Goal: Transaction & Acquisition: Book appointment/travel/reservation

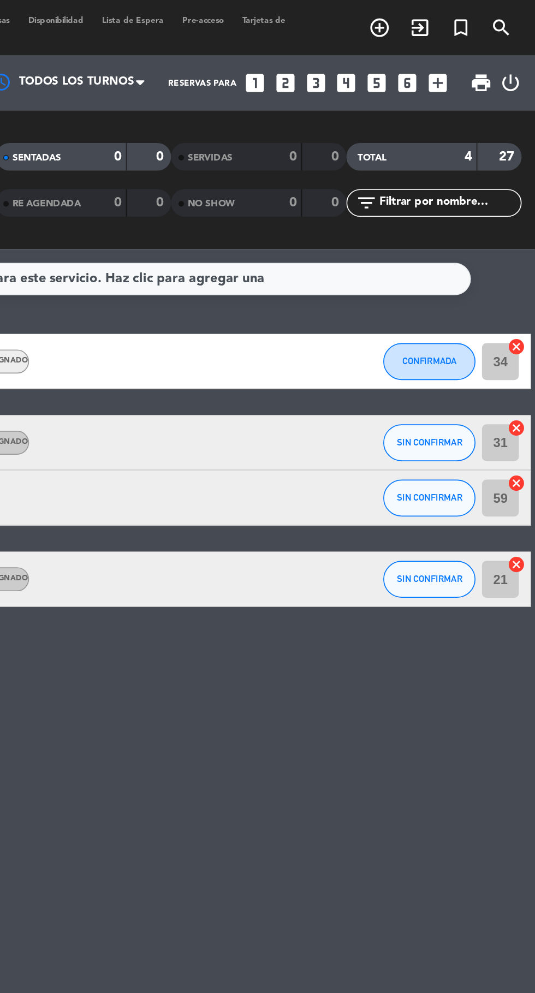
click at [443, 14] on icon "add_circle_outline" at bounding box center [442, 16] width 13 height 13
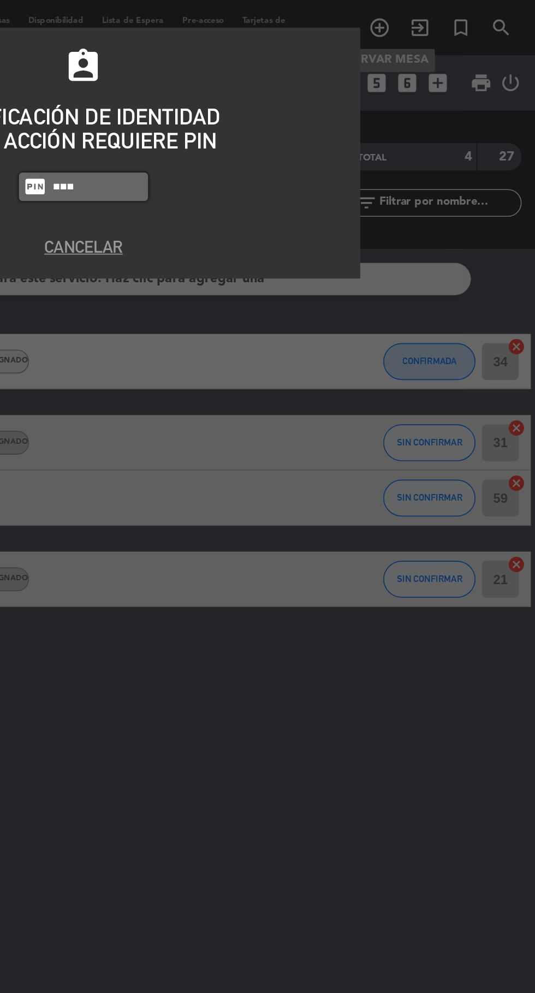
type input "7149"
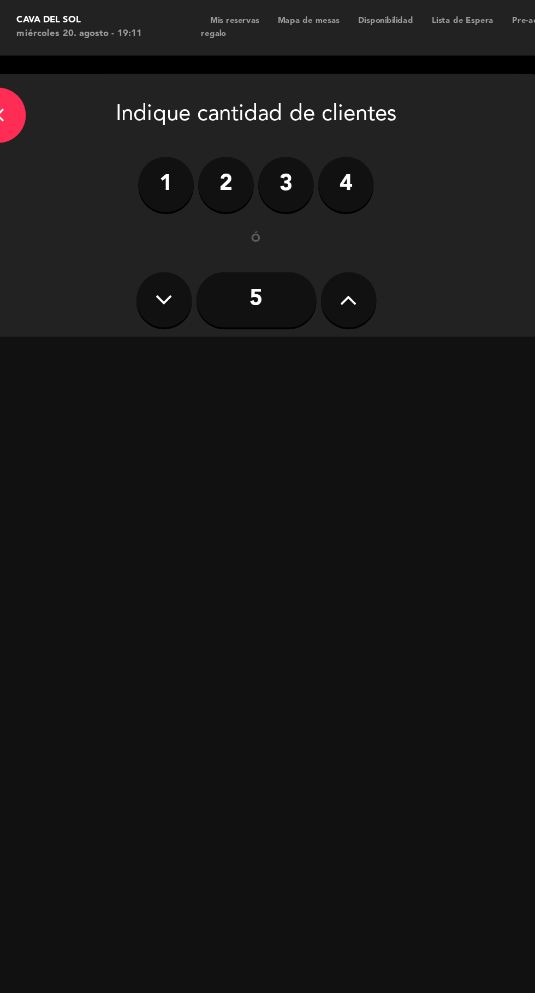
click at [155, 110] on label "2" at bounding box center [156, 109] width 33 height 33
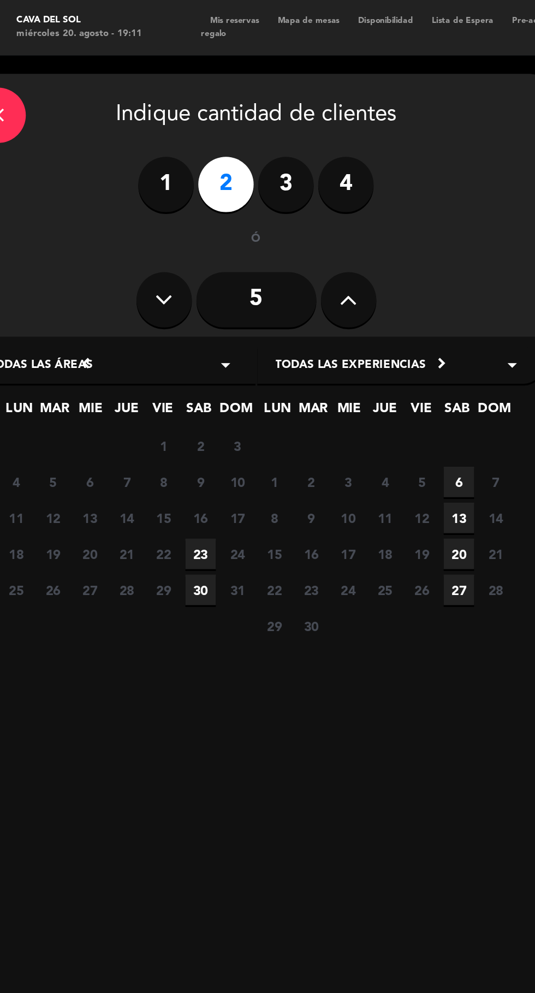
click at [143, 328] on span "23" at bounding box center [142, 328] width 18 height 18
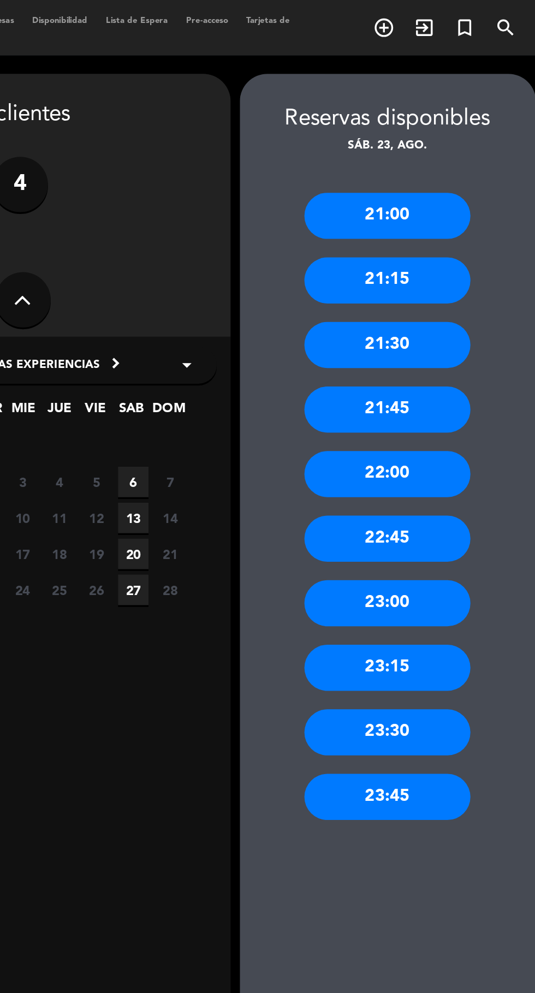
click at [454, 285] on div "22:00" at bounding box center [445, 280] width 98 height 27
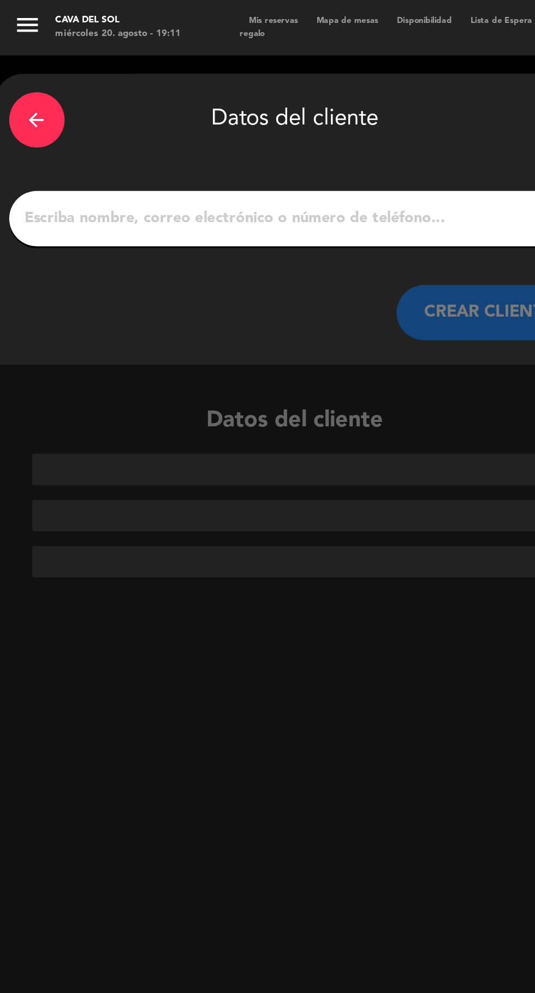
click at [117, 133] on input "1" at bounding box center [175, 129] width 322 height 15
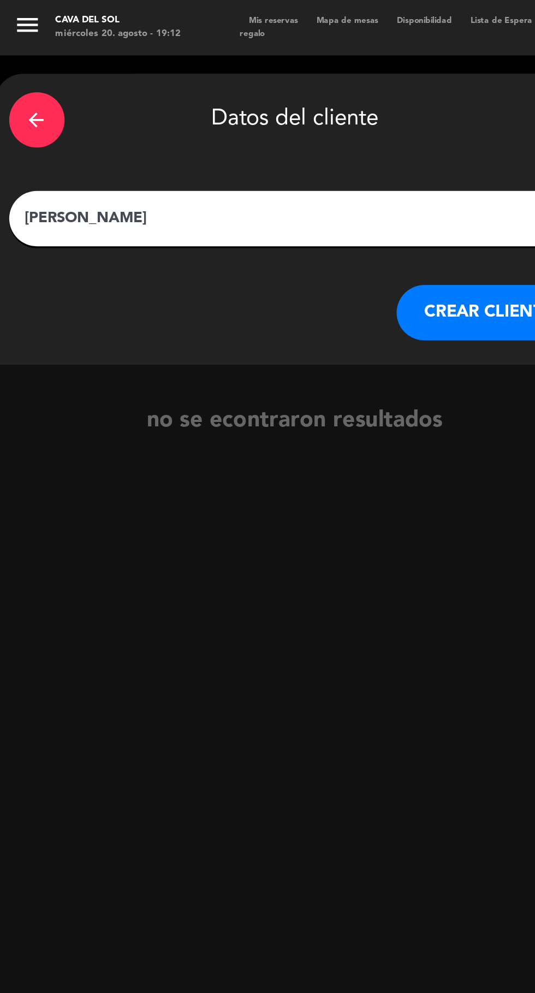
type input "[PERSON_NAME]"
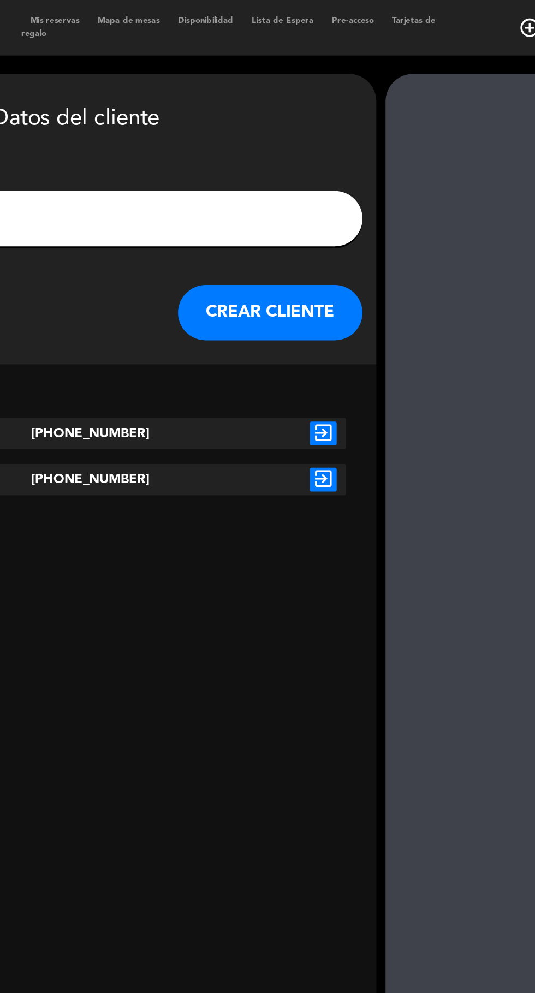
click at [323, 261] on icon "exit_to_app" at bounding box center [321, 257] width 16 height 14
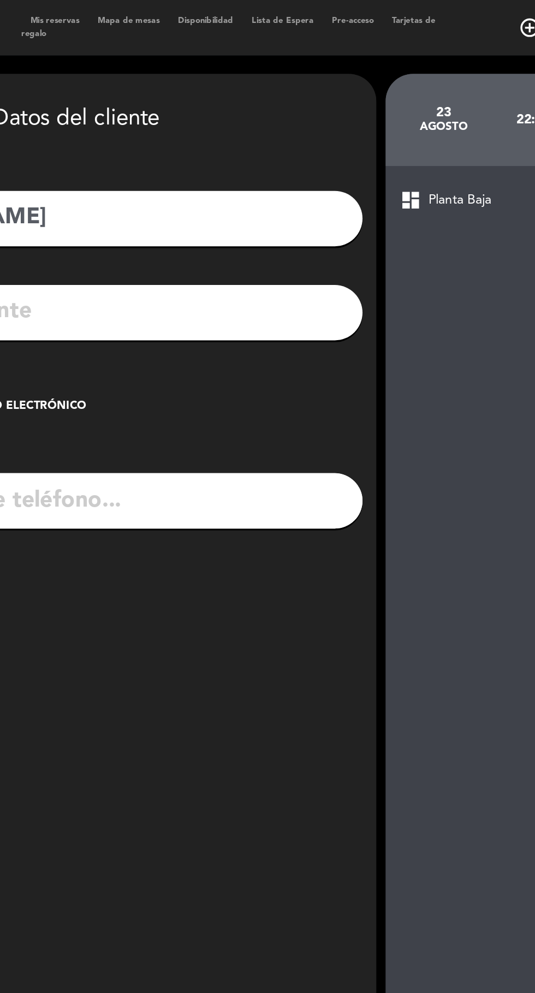
type input "[PHONE_NUMBER]"
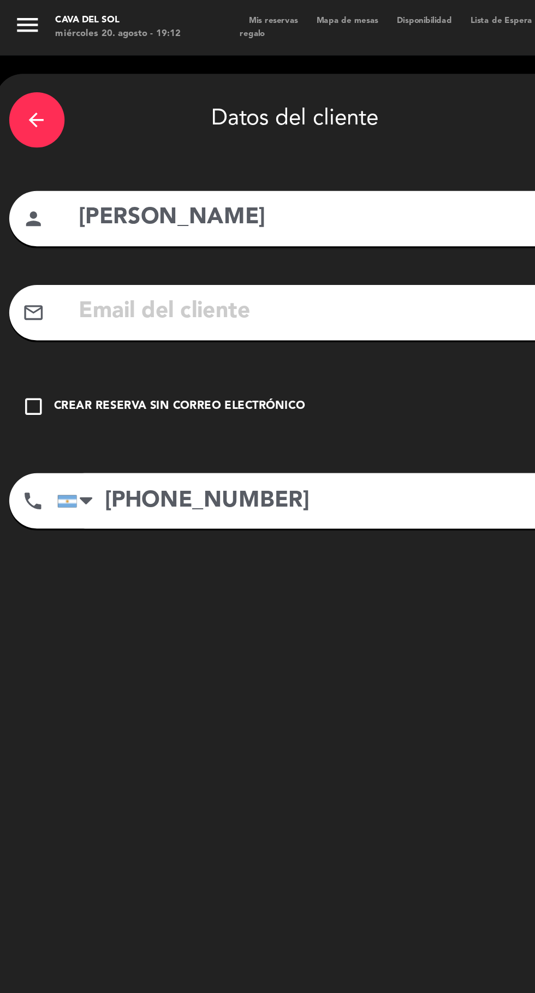
click at [26, 244] on icon "check_box_outline_blank" at bounding box center [20, 240] width 13 height 13
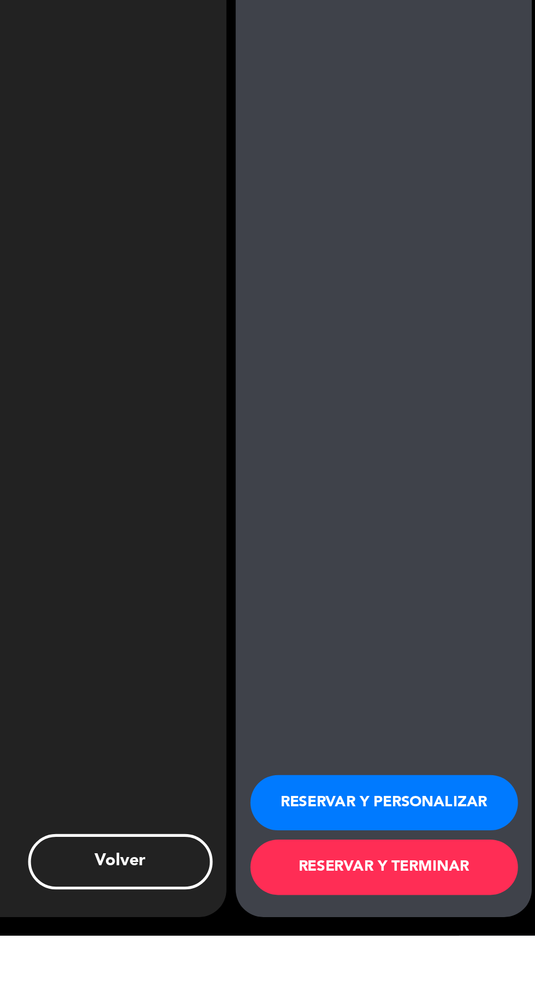
click at [441, 969] on button "RESERVAR Y TERMINAR" at bounding box center [445, 952] width 158 height 33
